Goal: Information Seeking & Learning: Learn about a topic

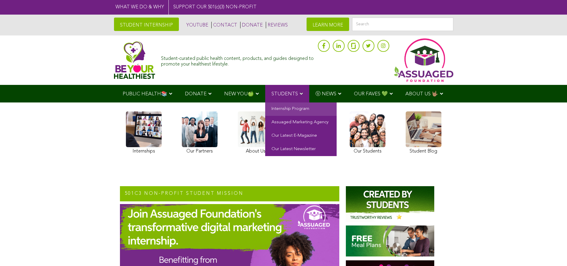
click at [289, 108] on link "Internship Program" at bounding box center [300, 108] width 71 height 13
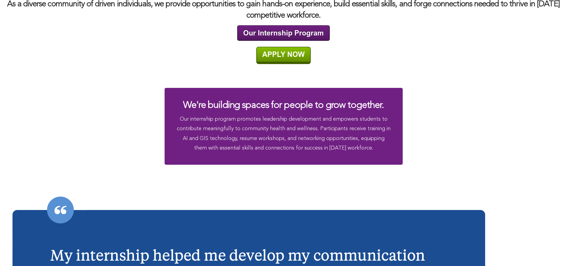
scroll to position [1043, 0]
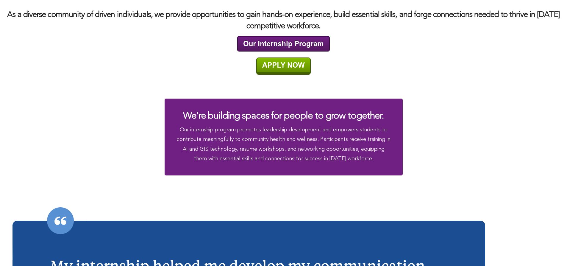
click at [291, 68] on img at bounding box center [283, 65] width 55 height 17
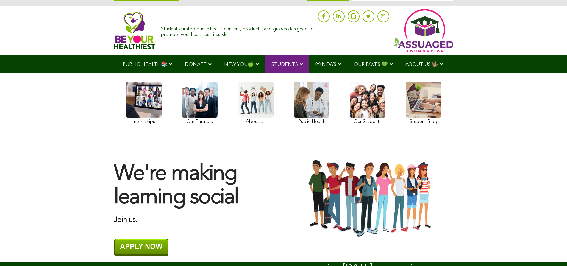
scroll to position [0, 0]
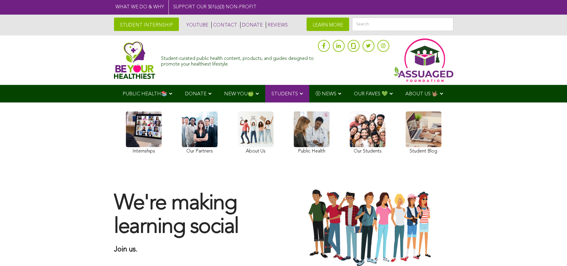
click at [310, 126] on link at bounding box center [312, 133] width 36 height 44
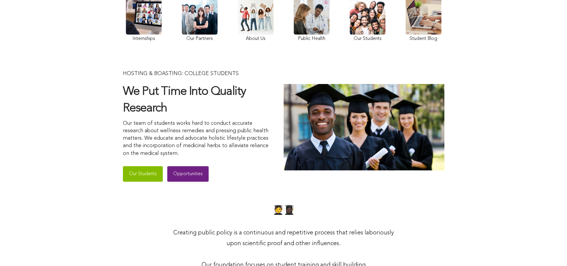
scroll to position [60, 0]
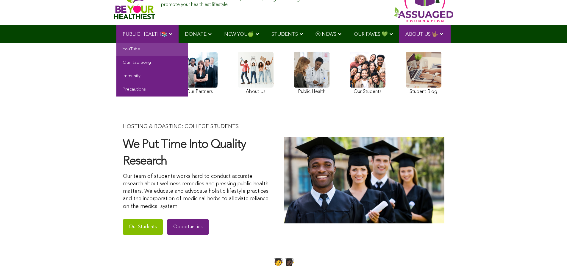
click at [133, 46] on link "YouTube" at bounding box center [151, 49] width 71 height 13
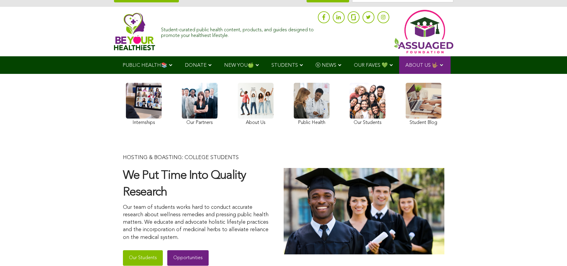
scroll to position [0, 0]
